Goal: Transaction & Acquisition: Download file/media

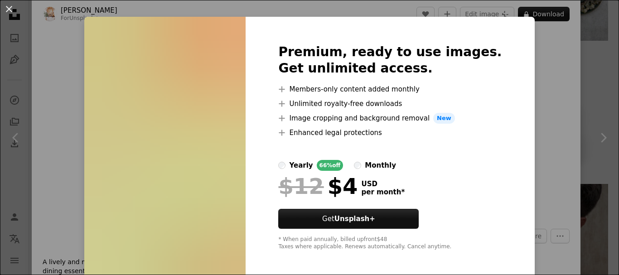
scroll to position [16, 0]
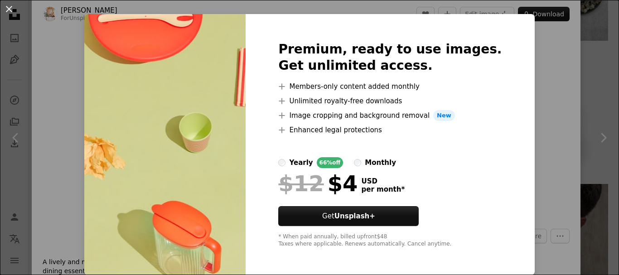
click at [518, 77] on div "An X shape Premium, ready to use images. Get unlimited access. A plus sign Memb…" at bounding box center [309, 137] width 619 height 275
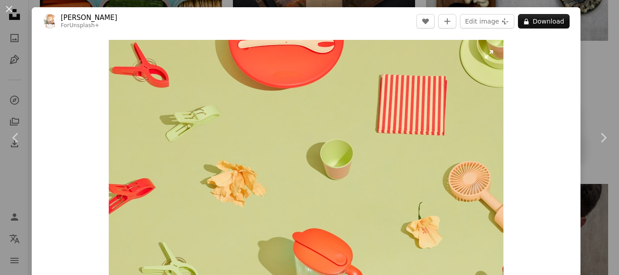
drag, startPoint x: 320, startPoint y: 87, endPoint x: 268, endPoint y: 122, distance: 63.1
click at [268, 122] on img "Zoom in on this image" at bounding box center [306, 171] width 395 height 263
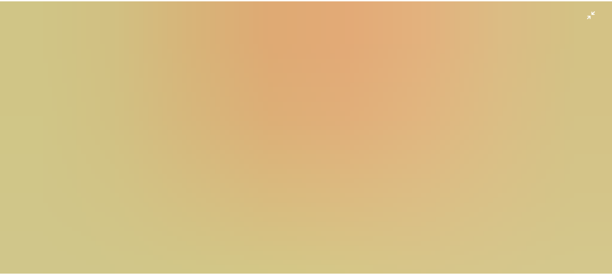
scroll to position [65, 0]
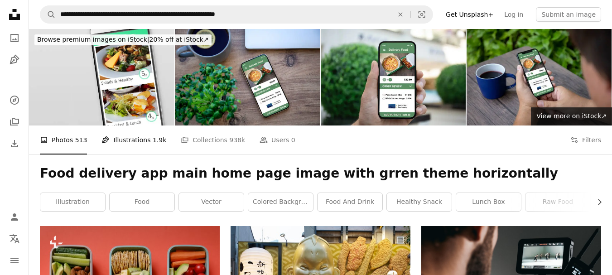
click at [143, 142] on link "Pen Tool Illustrations 1.9k" at bounding box center [134, 140] width 65 height 29
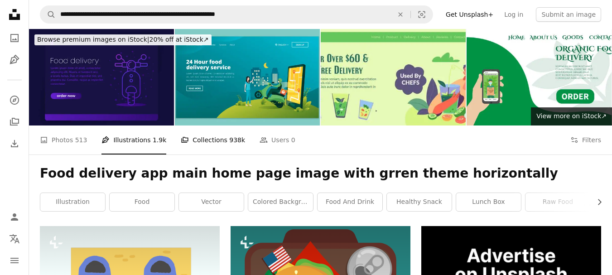
click at [229, 142] on span "938k" at bounding box center [237, 140] width 16 height 10
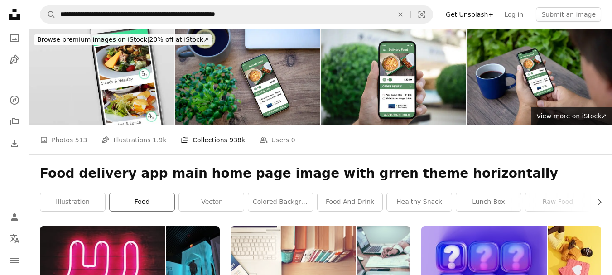
click at [148, 197] on link "food" at bounding box center [142, 202] width 65 height 18
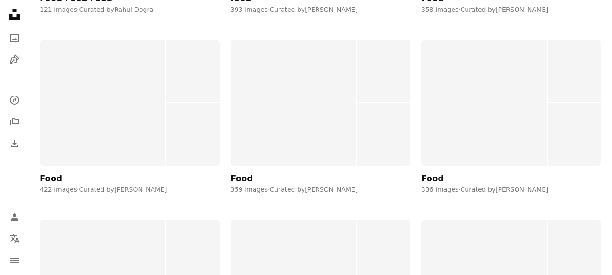
scroll to position [4124, 0]
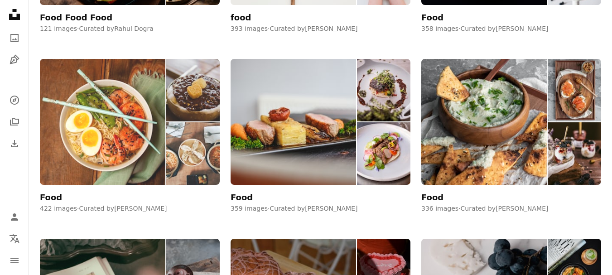
click at [154, 111] on img at bounding box center [103, 122] width 126 height 126
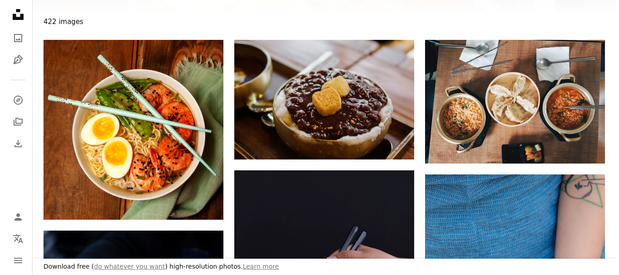
scroll to position [136, 0]
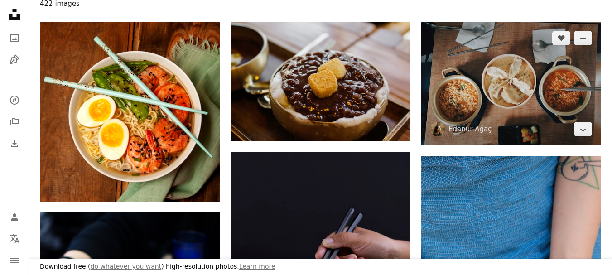
click at [465, 69] on img at bounding box center [511, 84] width 180 height 124
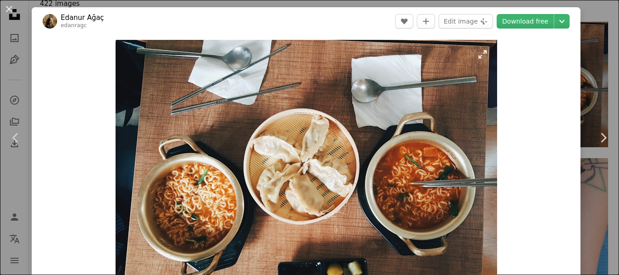
click at [412, 87] on img "Zoom in on this image" at bounding box center [307, 171] width 382 height 263
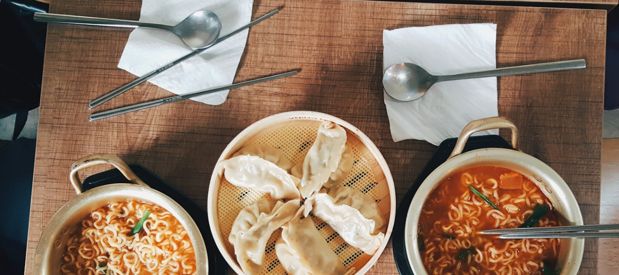
scroll to position [72, 0]
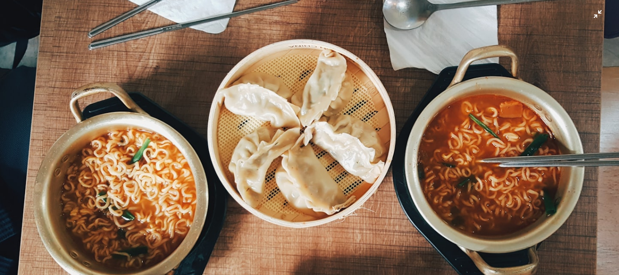
click at [412, 87] on img "Zoom out on this image" at bounding box center [310, 141] width 620 height 427
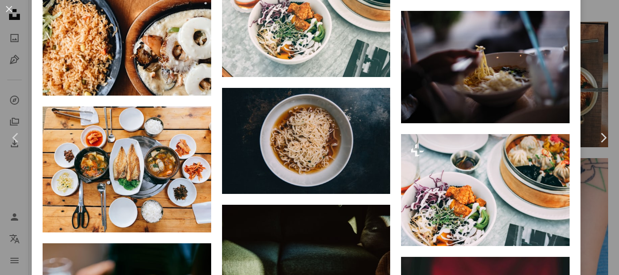
scroll to position [1841, 0]
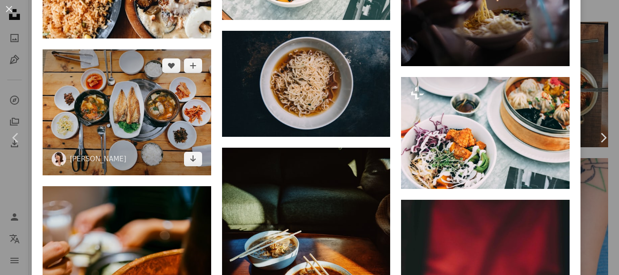
click at [108, 87] on img at bounding box center [127, 112] width 169 height 126
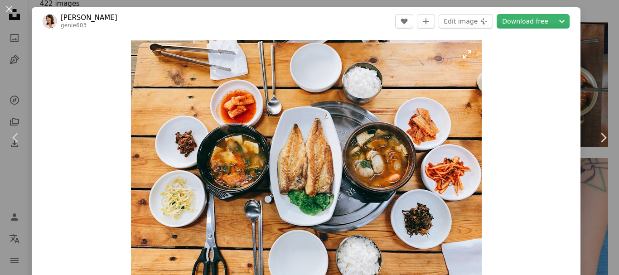
click at [245, 95] on img "Zoom in on this image" at bounding box center [306, 171] width 351 height 263
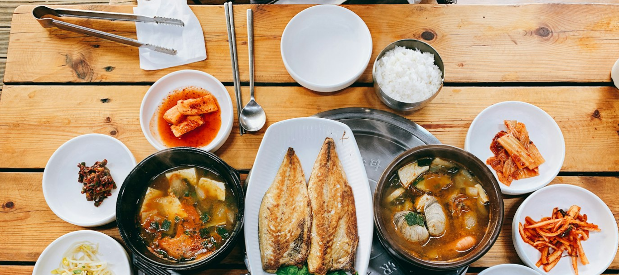
scroll to position [90, 0]
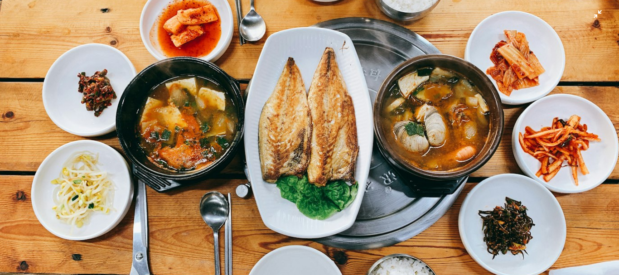
click at [304, 87] on img "Zoom out on this image" at bounding box center [310, 141] width 620 height 465
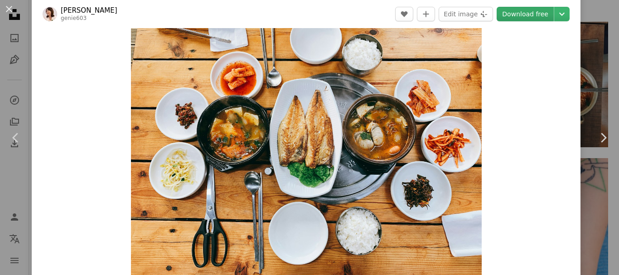
click at [515, 19] on link "Download free" at bounding box center [525, 14] width 57 height 15
